Goal: Transaction & Acquisition: Purchase product/service

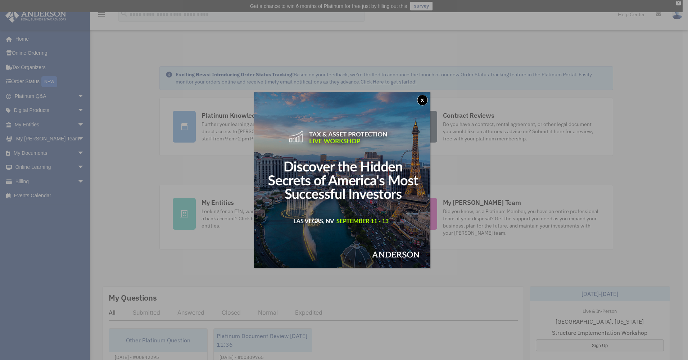
click at [424, 103] on button "x" at bounding box center [422, 100] width 11 height 11
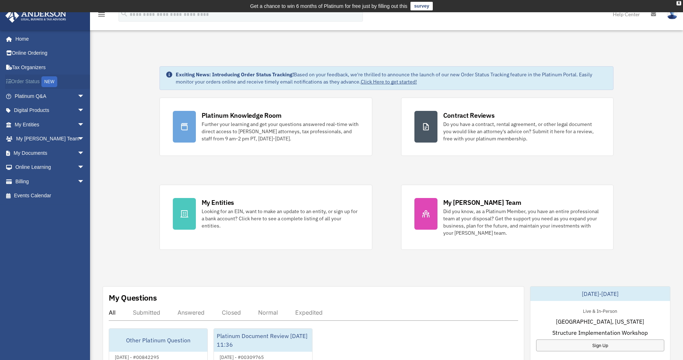
click at [27, 84] on link "Order Status NEW" at bounding box center [50, 82] width 90 height 15
click at [41, 176] on link "Billing arrow_drop_down" at bounding box center [50, 181] width 90 height 14
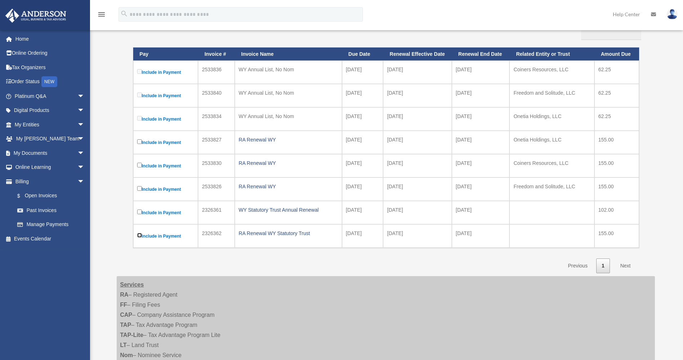
scroll to position [144, 0]
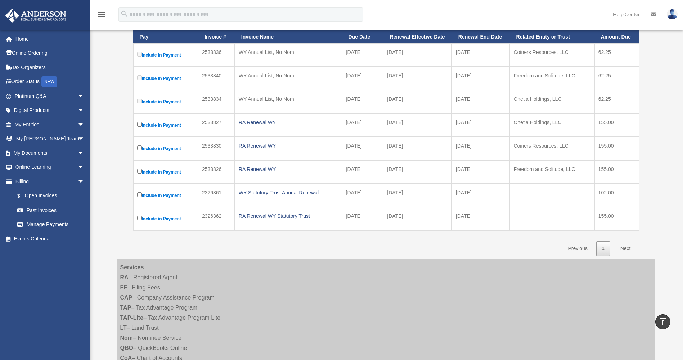
click at [623, 248] on link "Next" at bounding box center [625, 248] width 21 height 15
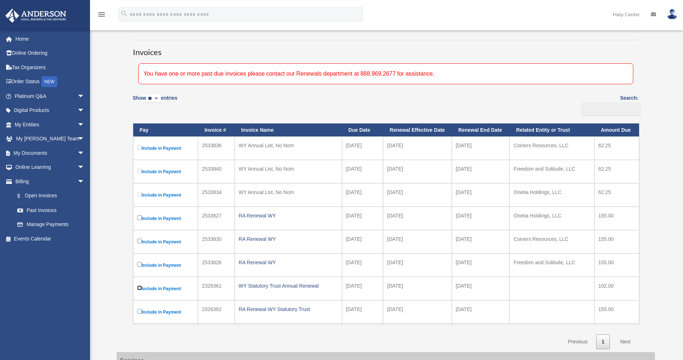
scroll to position [38, 0]
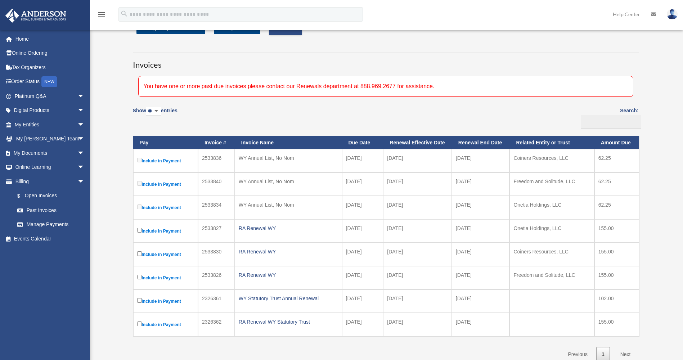
click at [165, 231] on label "Include in Payment" at bounding box center [165, 230] width 57 height 9
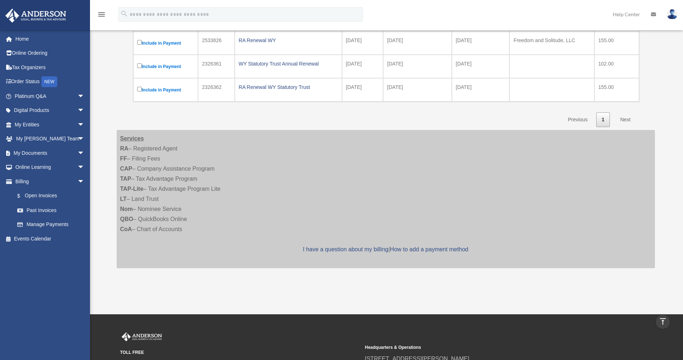
scroll to position [218, 0]
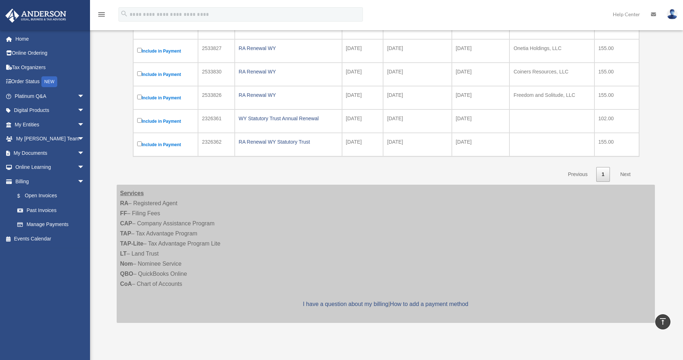
click at [625, 174] on link "Next" at bounding box center [625, 174] width 21 height 15
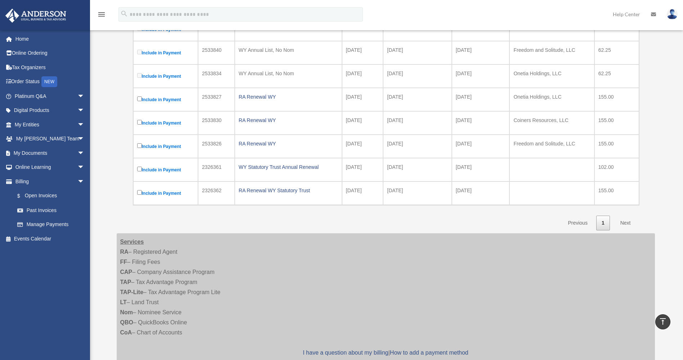
scroll to position [74, 0]
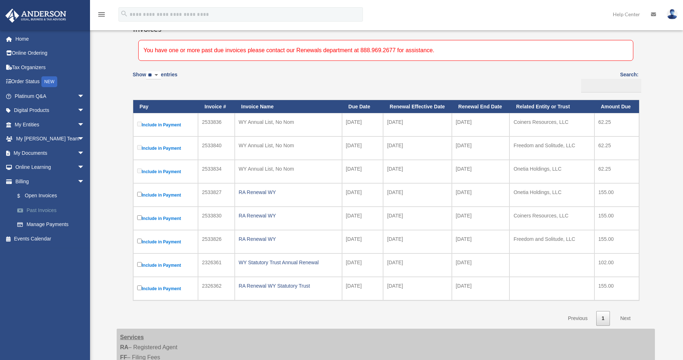
click at [41, 208] on link "Past Invoices" at bounding box center [52, 210] width 85 height 14
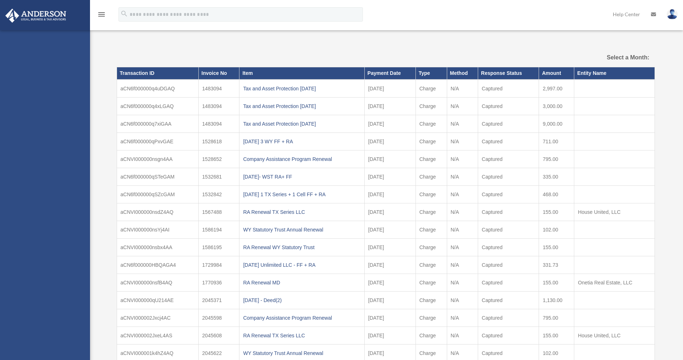
select select
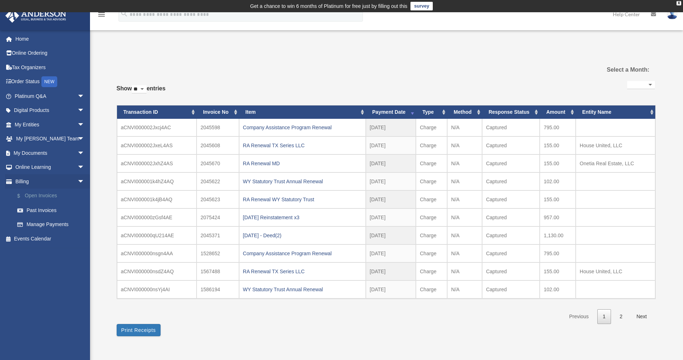
click at [47, 194] on link "$ Open Invoices" at bounding box center [52, 196] width 85 height 15
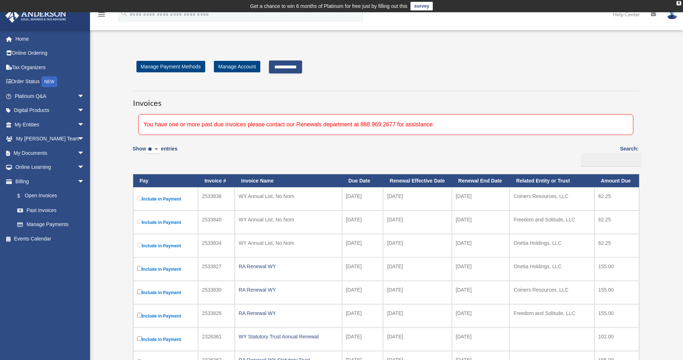
click at [300, 72] on input "**********" at bounding box center [285, 66] width 33 height 13
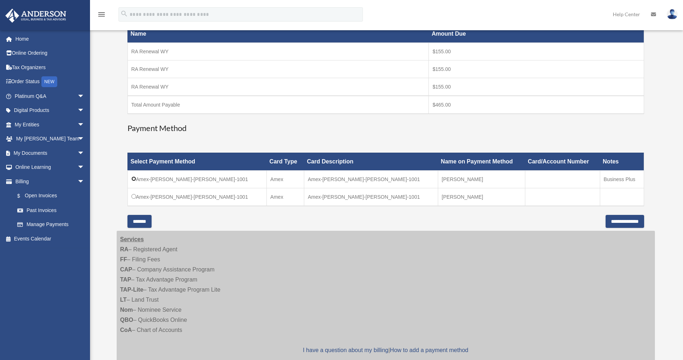
scroll to position [144, 0]
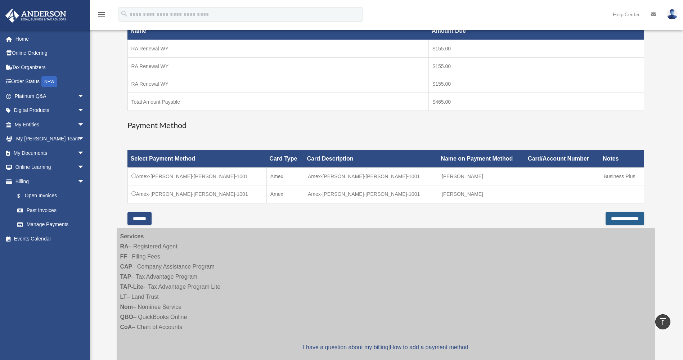
click at [610, 217] on input "**********" at bounding box center [625, 218] width 39 height 13
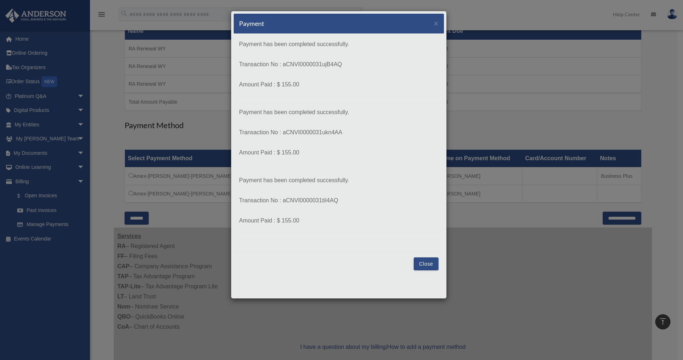
click at [424, 262] on button "Close" at bounding box center [426, 263] width 25 height 13
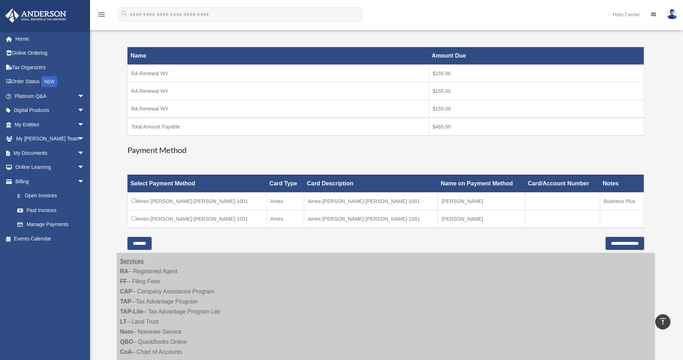
scroll to position [108, 0]
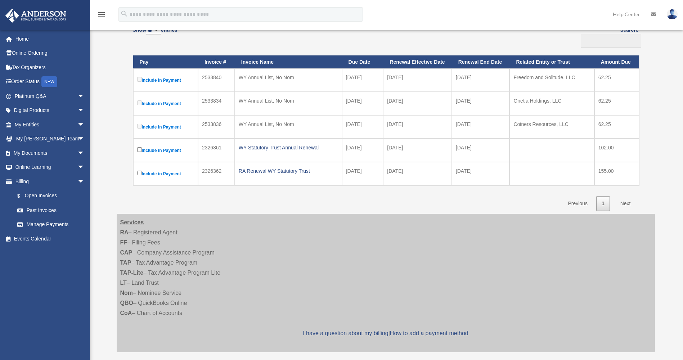
scroll to position [120, 0]
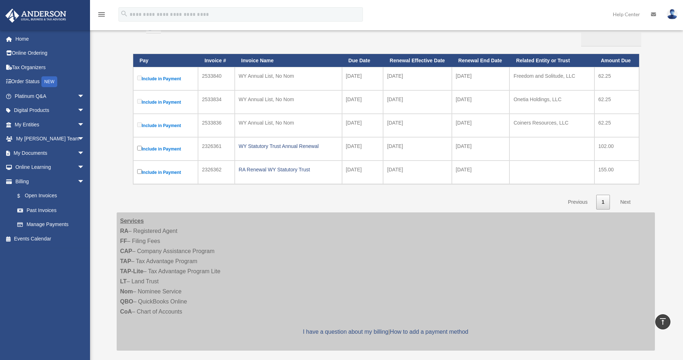
click at [170, 81] on label "Include in Payment" at bounding box center [165, 78] width 57 height 9
click at [171, 77] on label "Include in Payment" at bounding box center [165, 78] width 57 height 9
click at [173, 99] on label "Include in Payment" at bounding box center [165, 102] width 57 height 9
click at [173, 126] on label "Include in Payment" at bounding box center [165, 125] width 57 height 9
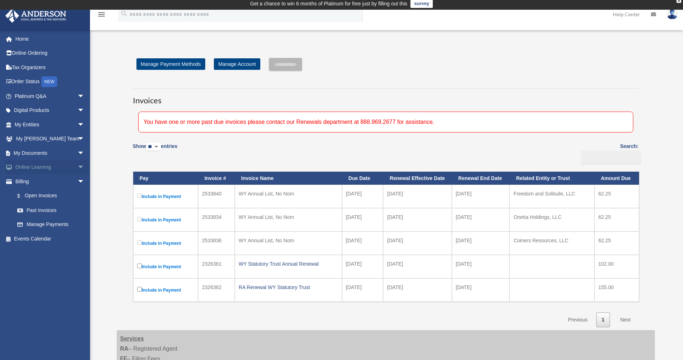
scroll to position [0, 0]
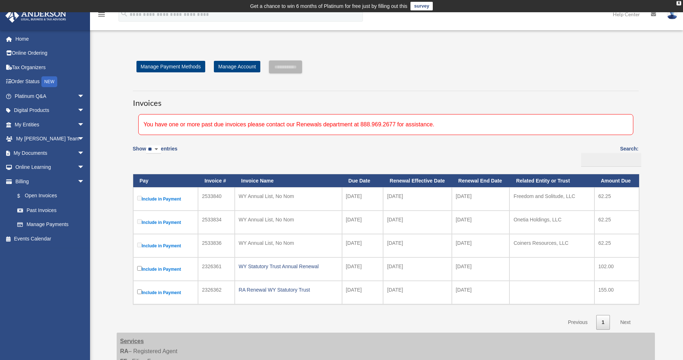
click at [672, 16] on img at bounding box center [672, 14] width 11 height 10
click at [545, 61] on link "Logout" at bounding box center [555, 62] width 72 height 15
